Goal: Navigation & Orientation: Find specific page/section

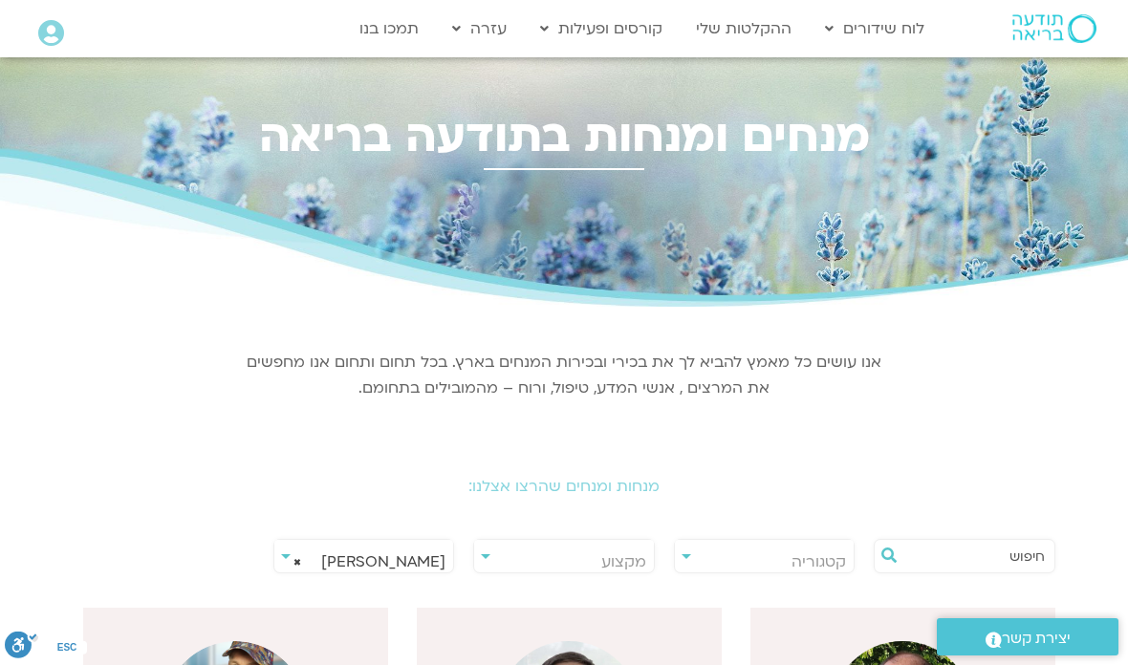
select select "******"
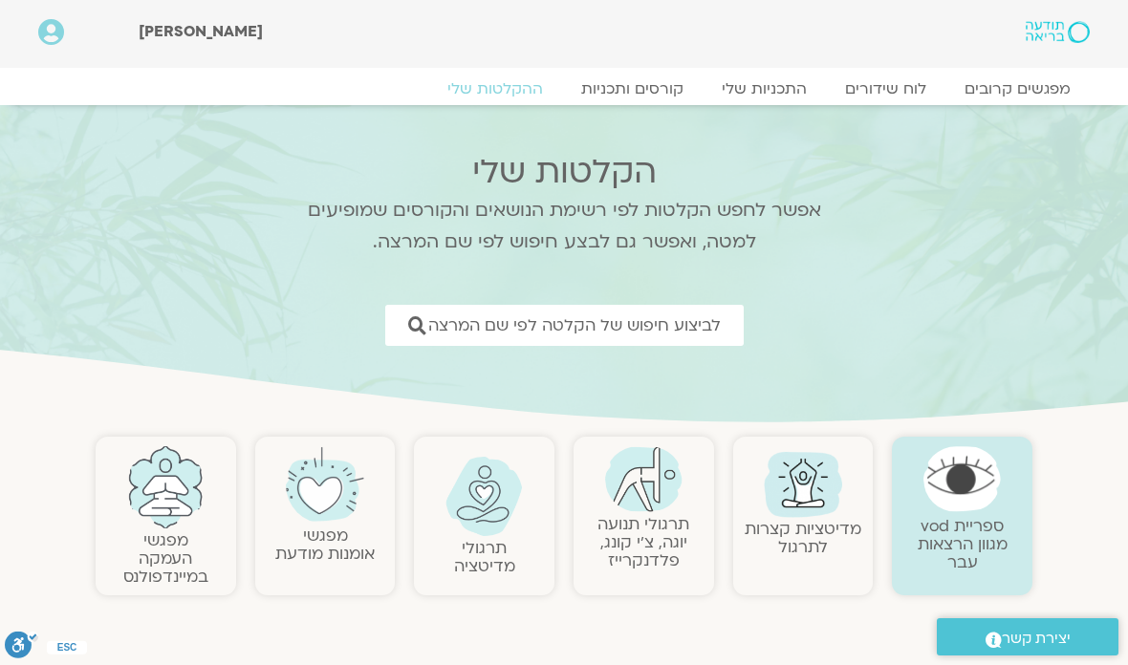
click at [891, 91] on link "לוח שידורים" at bounding box center [886, 88] width 120 height 19
